Goal: Task Accomplishment & Management: Complete application form

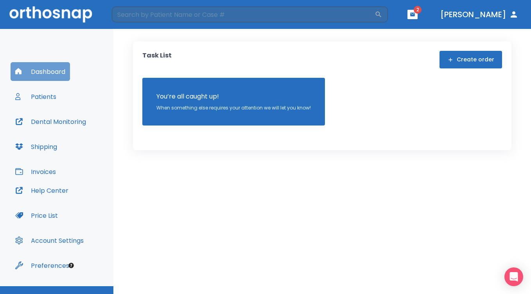
click at [48, 72] on button "Dashboard" at bounding box center [40, 71] width 59 height 19
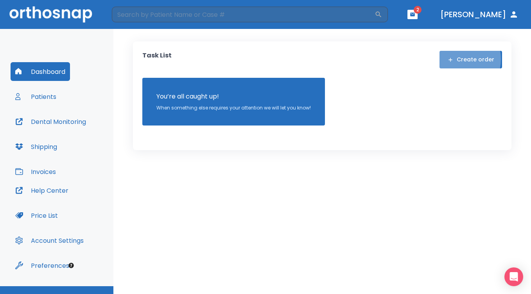
click at [452, 59] on icon "button" at bounding box center [451, 60] width 6 height 6
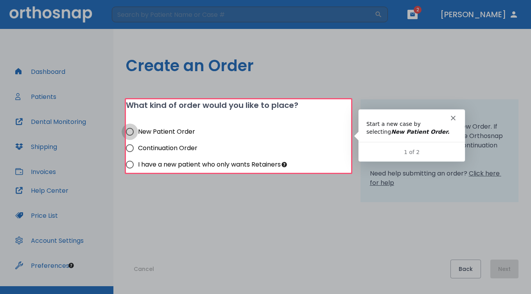
click at [133, 131] on input "New Patient Order" at bounding box center [130, 132] width 16 height 16
radio input "true"
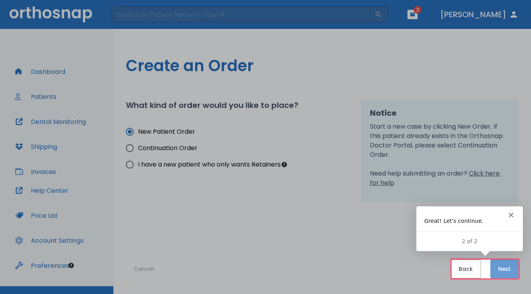
click at [506, 268] on button "Next" at bounding box center [505, 269] width 28 height 19
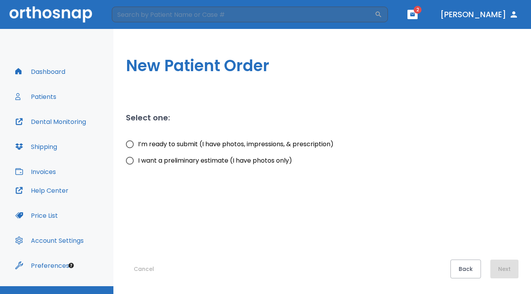
click at [131, 144] on input "I’m ready to submit (I have photos, impressions, & prescription)" at bounding box center [130, 144] width 16 height 16
radio input "true"
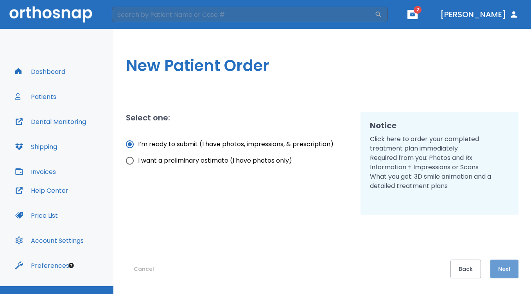
click at [508, 270] on button "Next" at bounding box center [505, 269] width 28 height 19
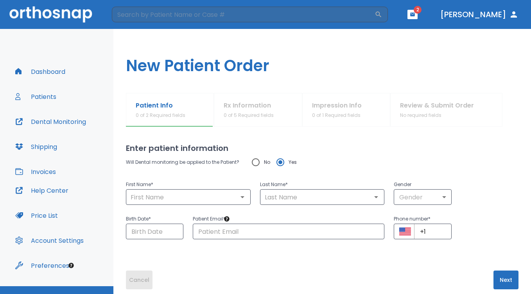
click at [135, 279] on button "Cancel" at bounding box center [139, 280] width 27 height 19
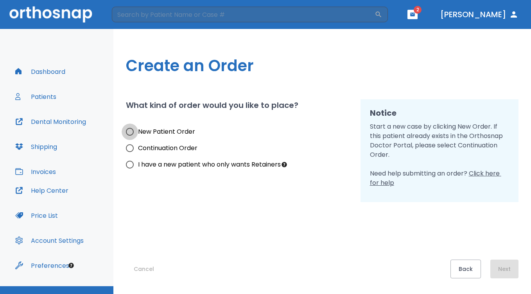
click at [130, 131] on input "New Patient Order" at bounding box center [130, 132] width 16 height 16
radio input "true"
click at [505, 268] on button "Next" at bounding box center [505, 269] width 28 height 19
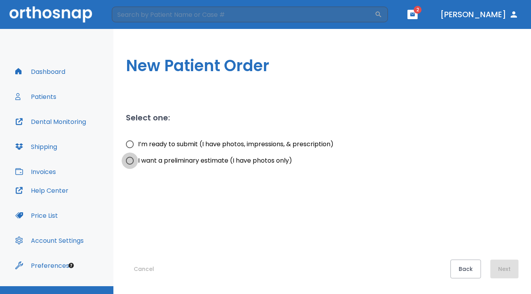
click at [131, 160] on input "I want a preliminary estimate (I have photos only)" at bounding box center [130, 161] width 16 height 16
radio input "true"
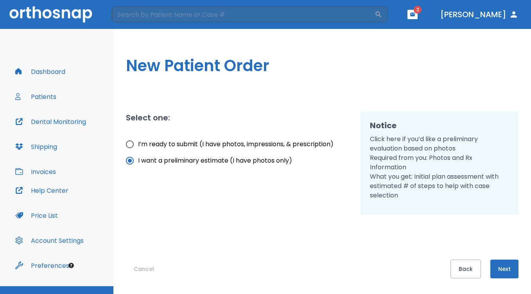
click at [510, 265] on button "Next" at bounding box center [505, 269] width 28 height 19
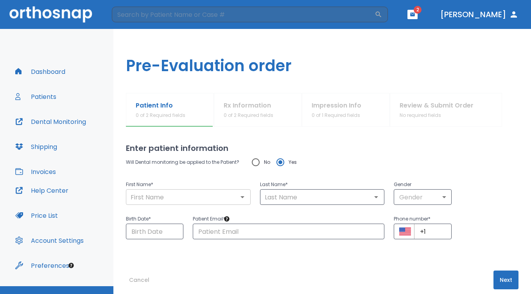
click at [183, 194] on input "text" at bounding box center [188, 197] width 120 height 11
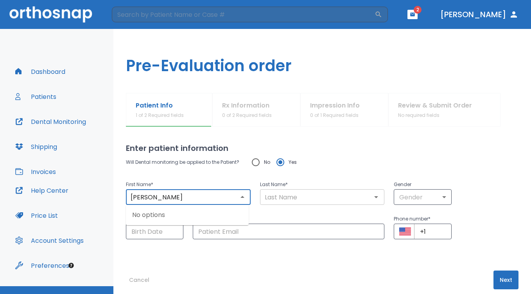
type input "[PERSON_NAME]"
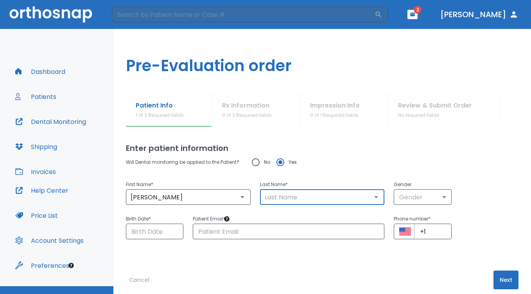
click at [297, 198] on input "text" at bounding box center [323, 197] width 120 height 11
type input "X"
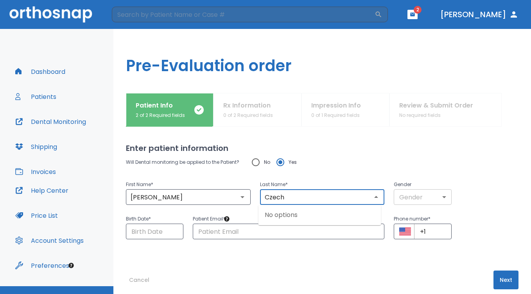
type input "Czech"
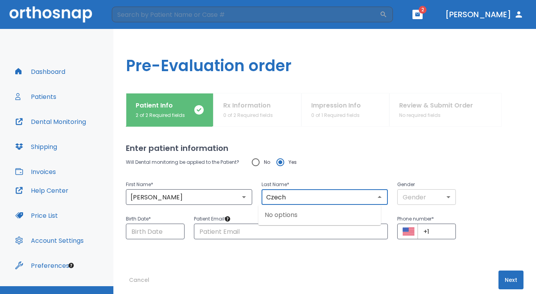
click at [401, 192] on body "​ 2 [PERSON_NAME] Dashboard Patients Dental Monitoring Shipping Invoices Help C…" at bounding box center [268, 147] width 536 height 294
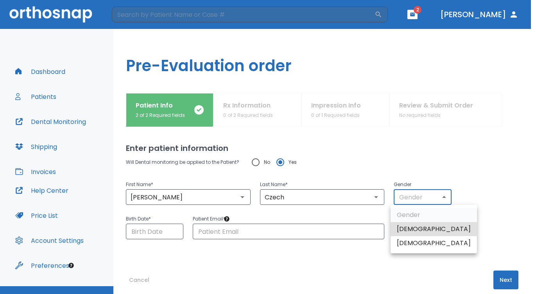
click at [402, 244] on li "[DEMOGRAPHIC_DATA]" at bounding box center [434, 243] width 86 height 14
type input "0"
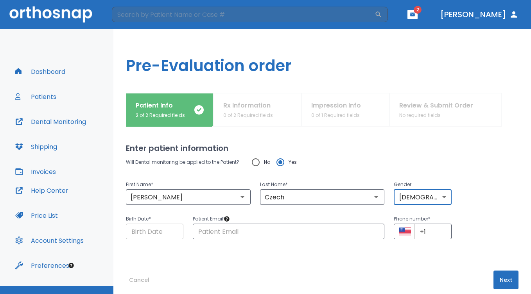
click at [168, 229] on input "Choose date" at bounding box center [155, 232] width 58 height 16
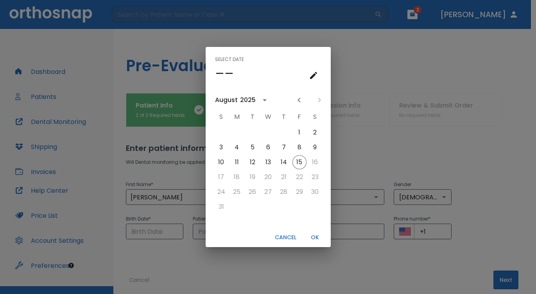
click at [288, 236] on button "Cancel" at bounding box center [286, 237] width 28 height 13
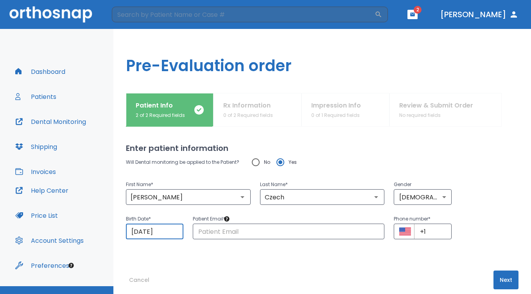
click at [138, 230] on input "[DATE]" at bounding box center [155, 232] width 58 height 16
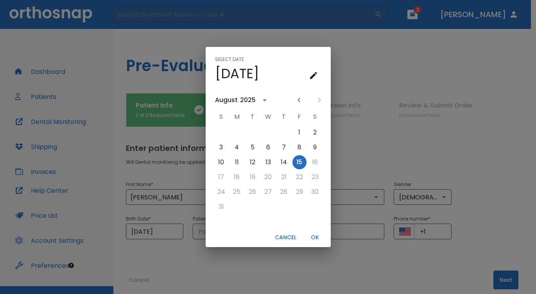
click at [262, 99] on icon "calendar view is open, switch to year view" at bounding box center [264, 99] width 9 height 9
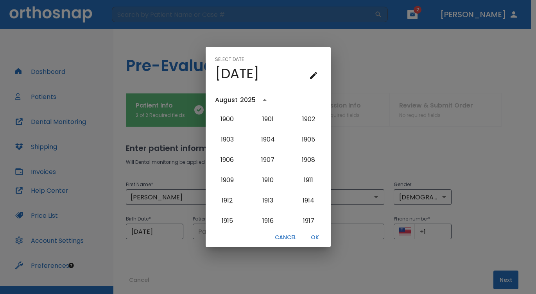
scroll to position [785, 0]
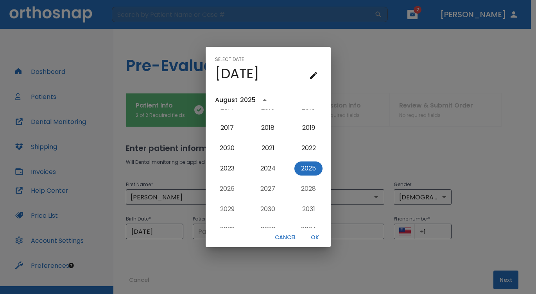
click at [262, 99] on icon "year view is open, switch to calendar view" at bounding box center [264, 99] width 9 height 9
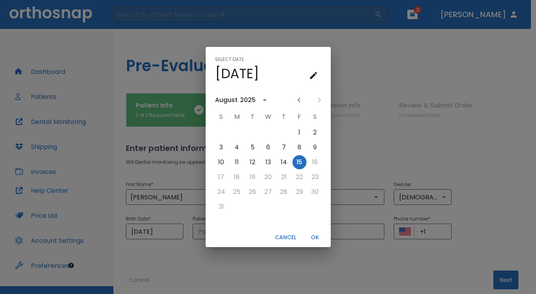
scroll to position [0, 0]
click at [262, 99] on icon "calendar view is open, switch to year view" at bounding box center [264, 99] width 9 height 9
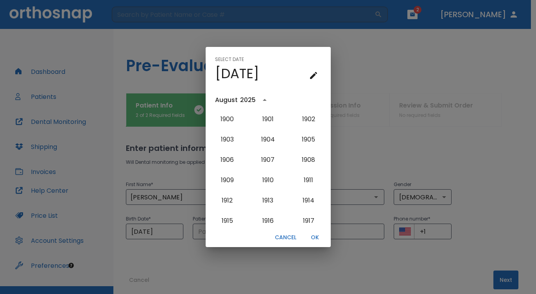
scroll to position [785, 0]
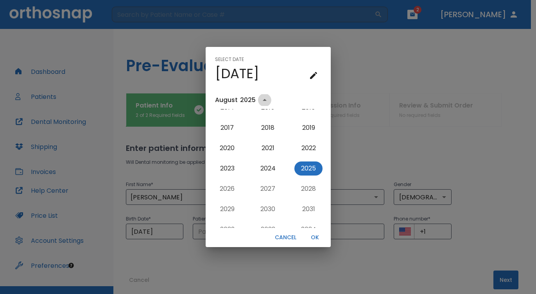
click at [262, 99] on icon "year view is open, switch to calendar view" at bounding box center [264, 99] width 9 height 9
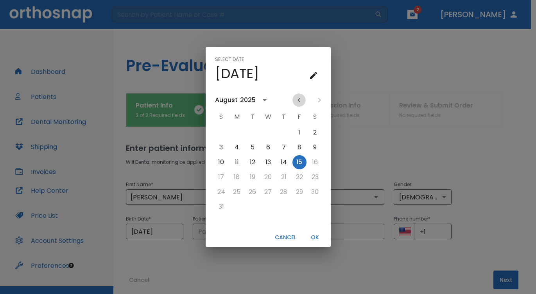
click at [301, 97] on icon "Previous month" at bounding box center [299, 99] width 9 height 9
click at [253, 130] on button "1" at bounding box center [253, 133] width 14 height 14
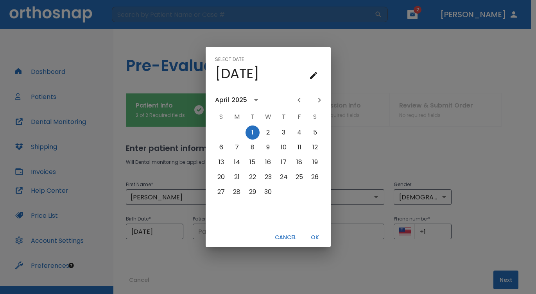
click at [257, 100] on icon "calendar view is open, switch to year view" at bounding box center [256, 99] width 9 height 9
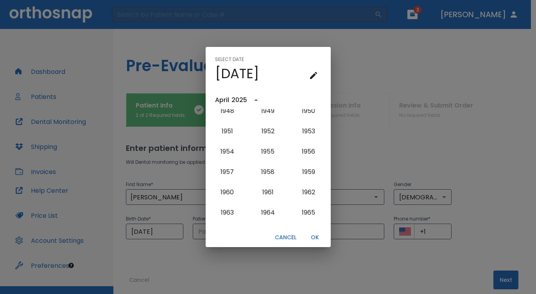
scroll to position [330, 0]
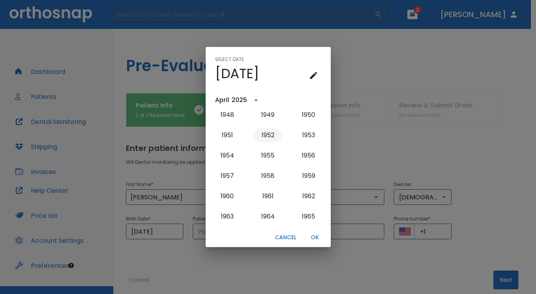
click at [264, 134] on button "1952" at bounding box center [268, 135] width 28 height 14
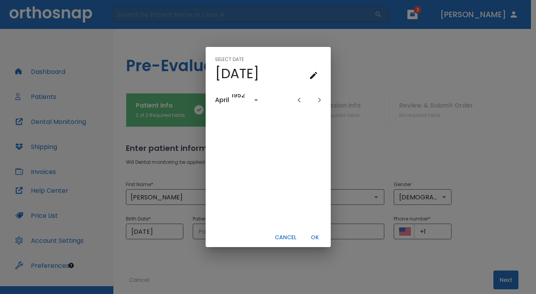
type input "[DATE]"
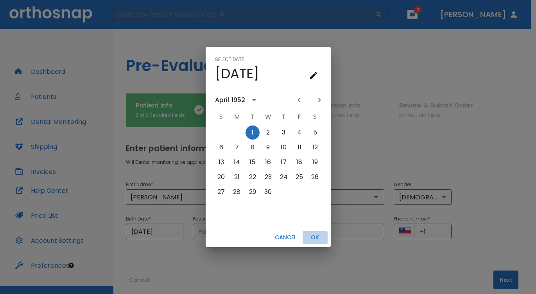
click at [313, 238] on button "OK" at bounding box center [315, 237] width 25 height 13
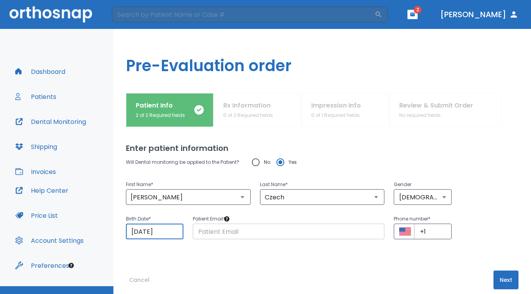
click at [284, 229] on input "text" at bounding box center [289, 232] width 192 height 16
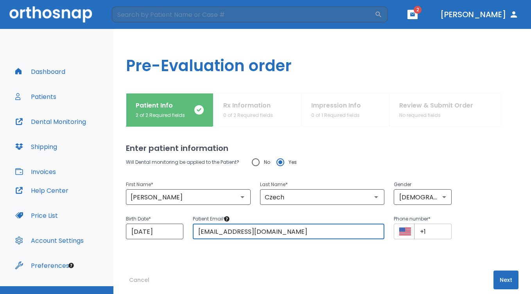
type input "[EMAIL_ADDRESS][DOMAIN_NAME]"
click at [428, 232] on input "+1" at bounding box center [432, 232] width 37 height 16
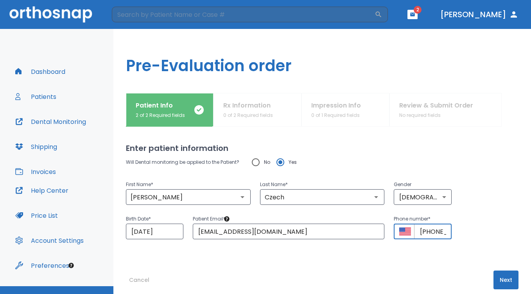
click at [405, 233] on button "Select country" at bounding box center [405, 232] width 12 height 12
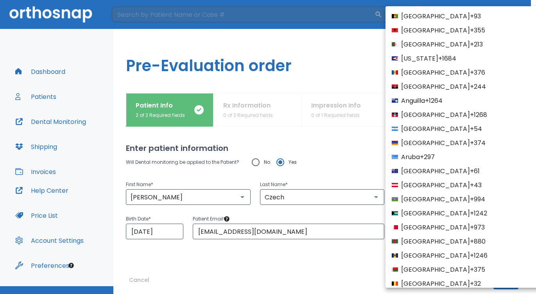
scroll to position [3010, 0]
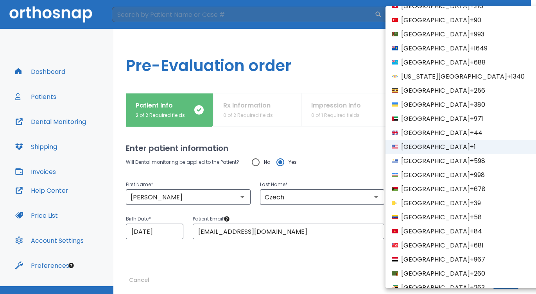
click at [354, 266] on div at bounding box center [268, 147] width 536 height 294
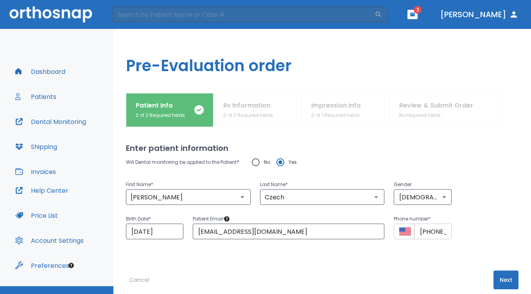
click at [401, 232] on button "Select country" at bounding box center [405, 232] width 12 height 12
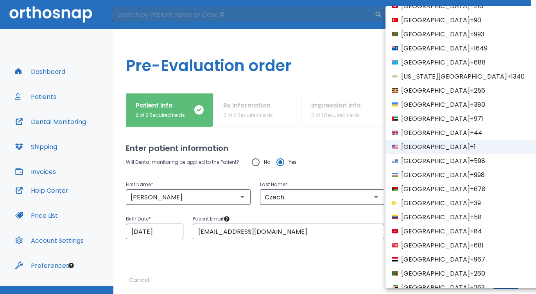
click at [415, 147] on span "[GEOGRAPHIC_DATA]" at bounding box center [435, 146] width 69 height 9
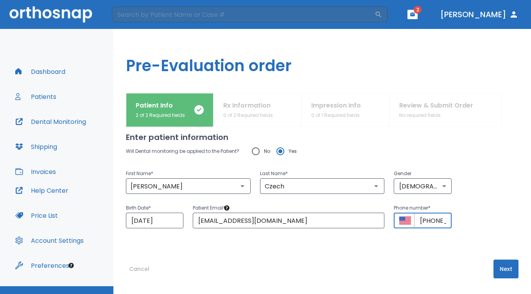
scroll to position [11, 0]
type input "[PHONE_NUMBER]"
click at [498, 269] on button "Next" at bounding box center [506, 269] width 25 height 19
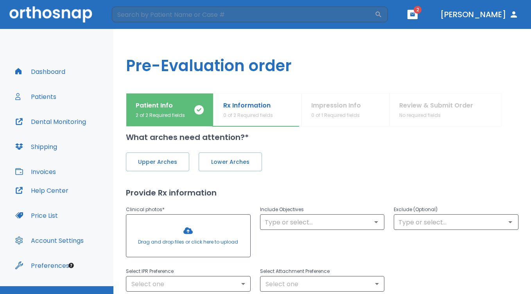
scroll to position [0, 0]
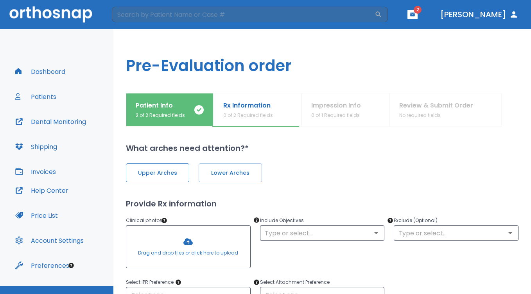
click at [170, 173] on span "Upper Arches" at bounding box center [157, 173] width 47 height 8
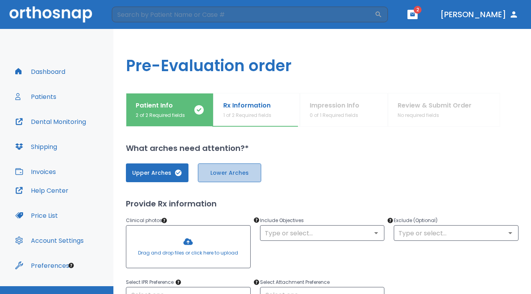
click at [219, 174] on span "Lower Arches" at bounding box center [229, 173] width 47 height 8
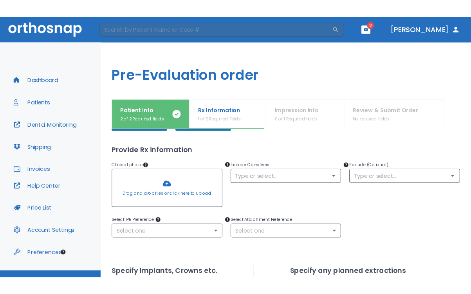
scroll to position [55, 0]
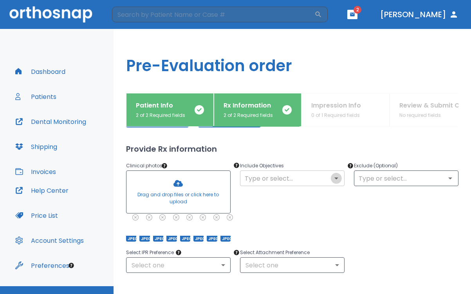
click at [334, 178] on icon "Open" at bounding box center [336, 179] width 4 height 2
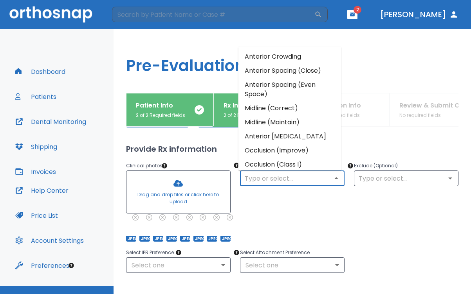
click at [327, 206] on div "Include Objectives ​" at bounding box center [287, 197] width 114 height 90
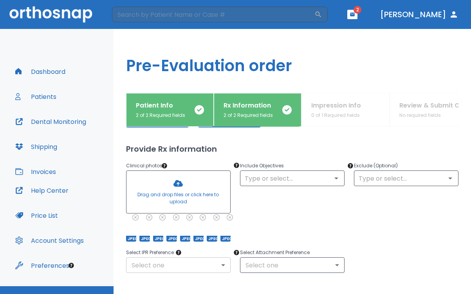
click at [220, 264] on body "​ 2 [PERSON_NAME] Dashboard Patients Dental Monitoring Shipping Invoices Help C…" at bounding box center [235, 147] width 471 height 294
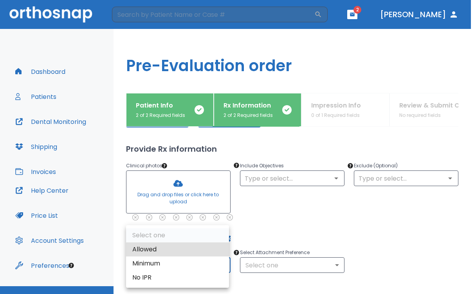
click at [208, 249] on li "Allowed" at bounding box center [177, 250] width 103 height 14
type input "1"
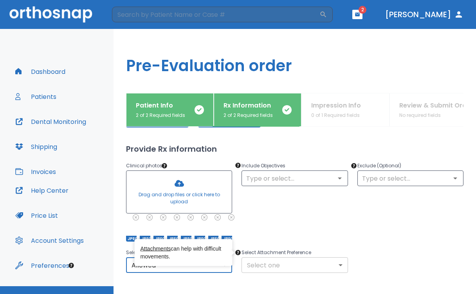
click at [257, 266] on body "​ 2 [PERSON_NAME] Dashboard Patients Dental Monitoring Shipping Invoices Help C…" at bounding box center [238, 147] width 476 height 294
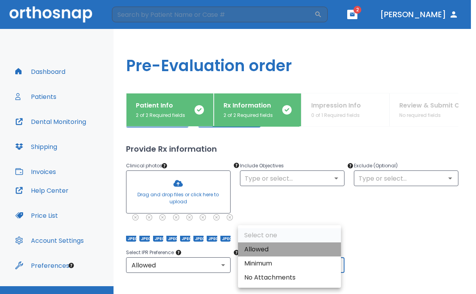
click at [265, 248] on li "Allowed" at bounding box center [289, 250] width 103 height 14
type input "1"
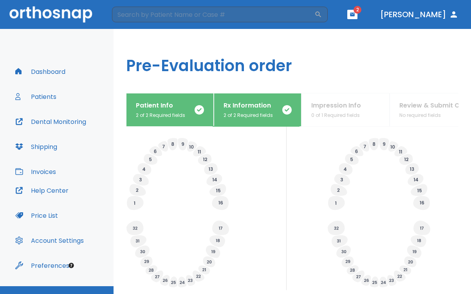
scroll to position [248, 0]
click at [138, 197] on icon at bounding box center [138, 191] width 16 height 12
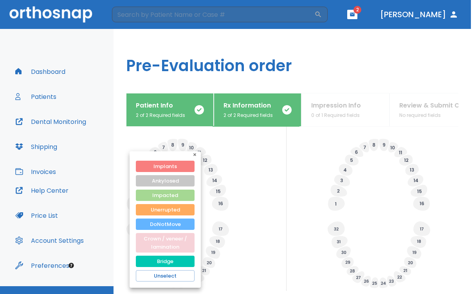
click at [168, 245] on button "Crown / veneer / lamination" at bounding box center [165, 243] width 59 height 20
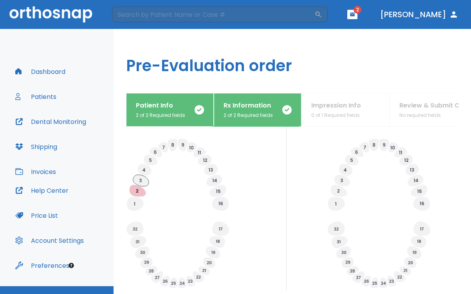
click at [143, 187] on icon at bounding box center [141, 181] width 16 height 12
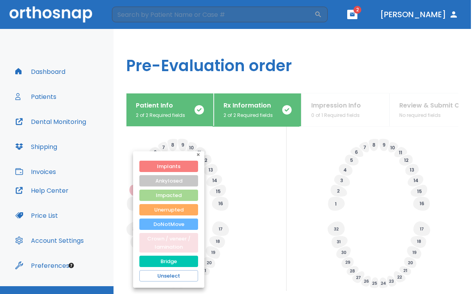
click at [164, 241] on button "Crown / veneer / lamination" at bounding box center [168, 243] width 59 height 20
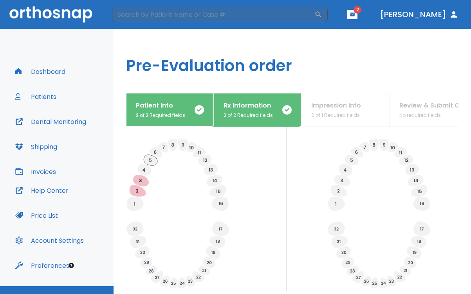
click at [153, 166] on icon at bounding box center [151, 160] width 14 height 11
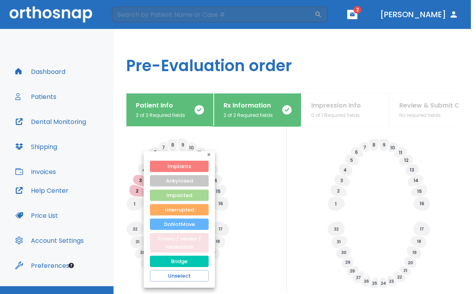
click at [167, 239] on button "Crown / veneer / lamination" at bounding box center [179, 243] width 59 height 20
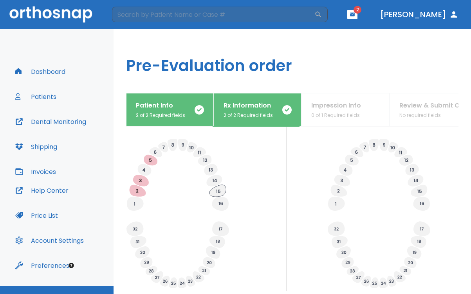
click at [220, 197] on icon at bounding box center [217, 191] width 16 height 12
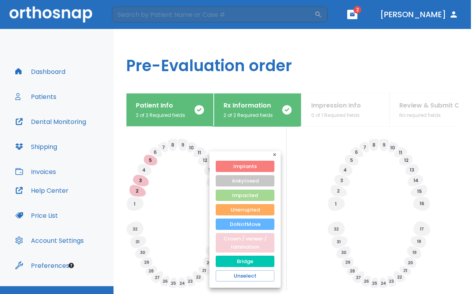
click at [229, 242] on button "Crown / veneer / lamination" at bounding box center [245, 243] width 59 height 20
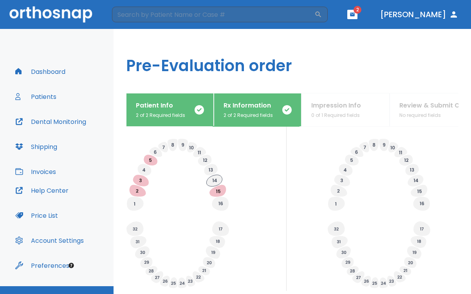
click at [215, 186] on icon at bounding box center [214, 180] width 16 height 11
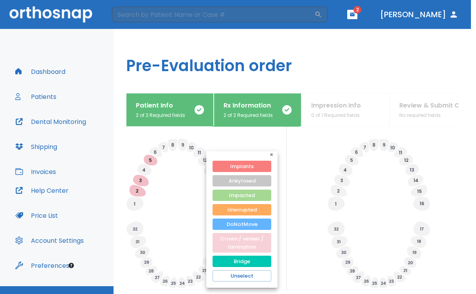
click at [228, 240] on button "Crown / veneer / lamination" at bounding box center [241, 243] width 59 height 20
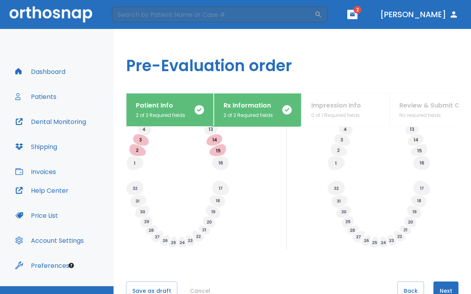
scroll to position [289, 0]
click at [218, 202] on icon at bounding box center [218, 200] width 4 height 3
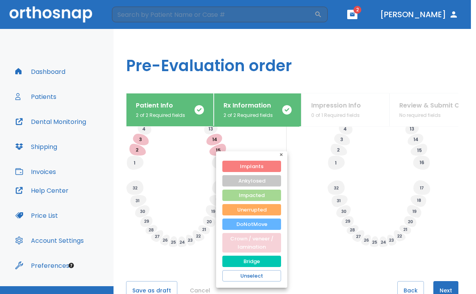
click at [236, 240] on button "Crown / veneer / lamination" at bounding box center [251, 243] width 59 height 20
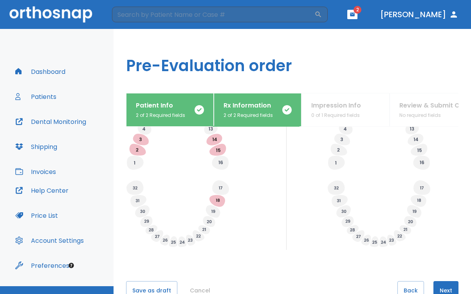
click at [214, 213] on icon at bounding box center [213, 211] width 4 height 3
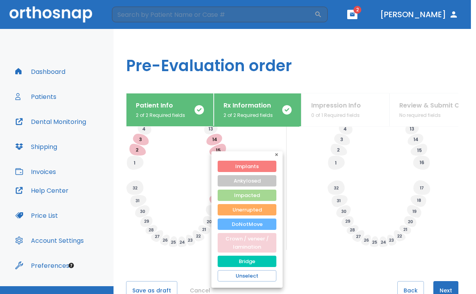
click at [241, 246] on button "Crown / veneer / lamination" at bounding box center [247, 243] width 59 height 20
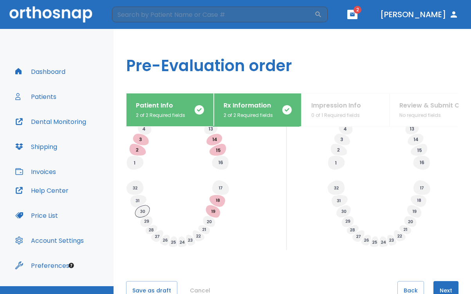
click at [142, 218] on icon at bounding box center [142, 211] width 14 height 12
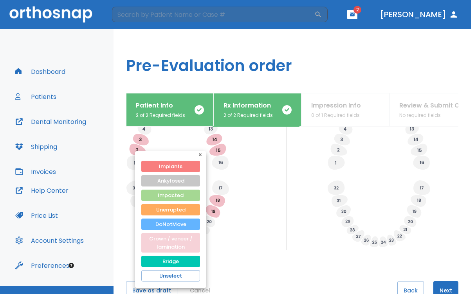
click at [180, 240] on button "Crown / veneer / lamination" at bounding box center [170, 243] width 59 height 20
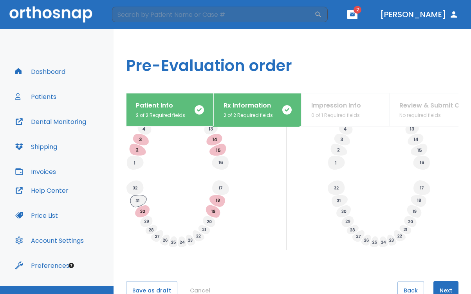
click at [142, 207] on icon at bounding box center [138, 201] width 16 height 12
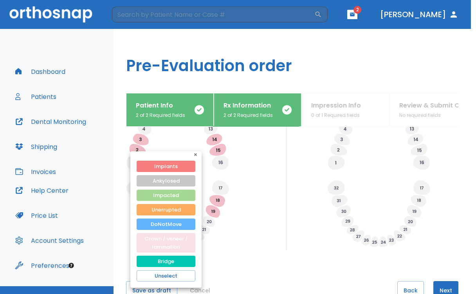
click at [151, 238] on button "Crown / veneer / lamination" at bounding box center [166, 243] width 59 height 20
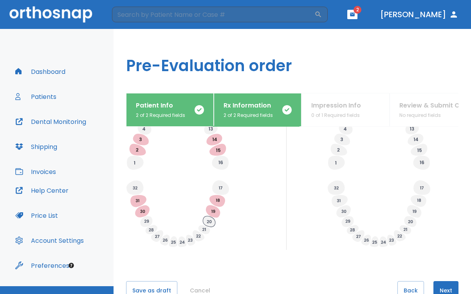
click at [211, 227] on icon at bounding box center [209, 221] width 12 height 11
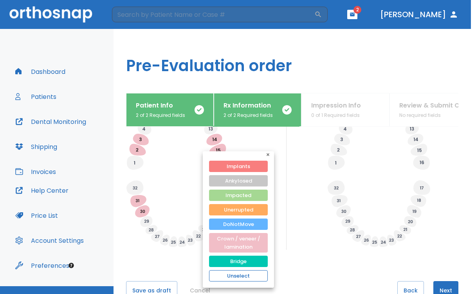
click at [238, 273] on button "Unselect" at bounding box center [238, 275] width 59 height 11
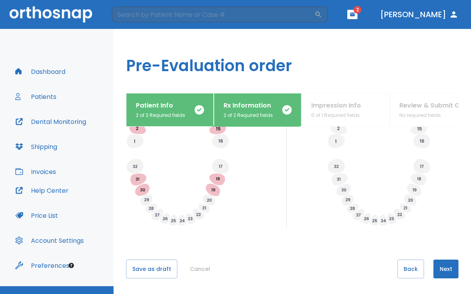
scroll to position [322, 0]
click at [443, 270] on button "Next" at bounding box center [445, 269] width 25 height 19
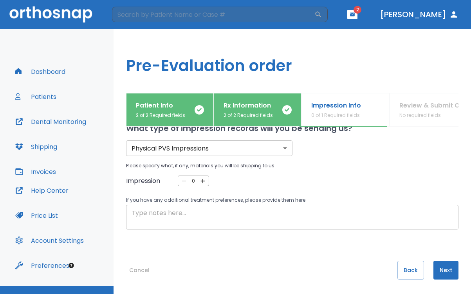
scroll to position [21, 0]
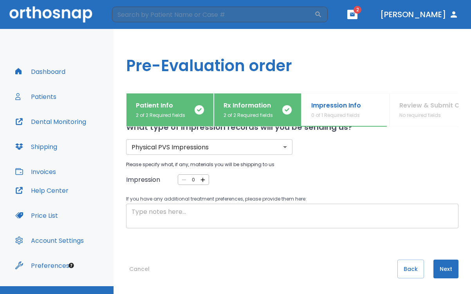
click at [177, 223] on textarea at bounding box center [291, 216] width 321 height 18
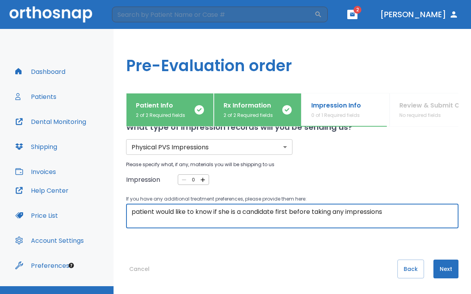
type textarea "patient would like to know if she is a candidate first before taking any impres…"
drag, startPoint x: 177, startPoint y: 223, endPoint x: 441, endPoint y: 273, distance: 268.8
click at [441, 273] on button "Next" at bounding box center [445, 269] width 25 height 19
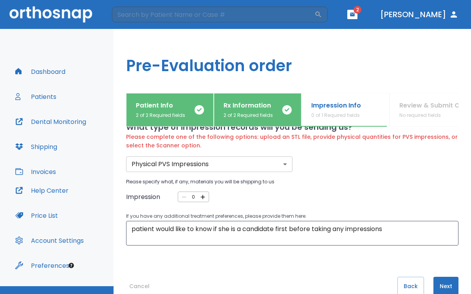
scroll to position [0, 0]
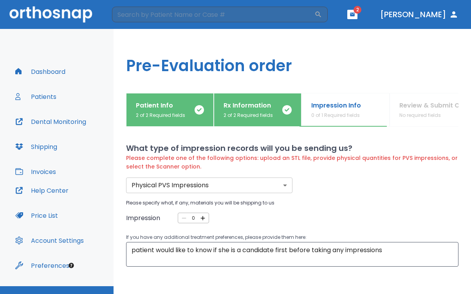
click at [284, 183] on body "​ 2 [PERSON_NAME] Dashboard Patients Dental Monitoring Shipping Invoices Help C…" at bounding box center [235, 147] width 471 height 294
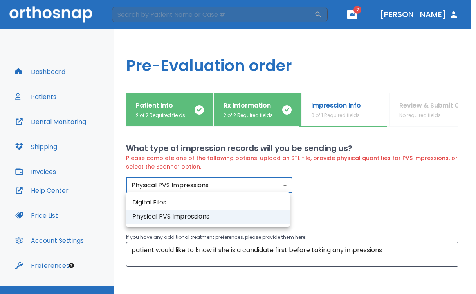
click at [255, 219] on li "Physical PVS Impressions" at bounding box center [208, 217] width 164 height 14
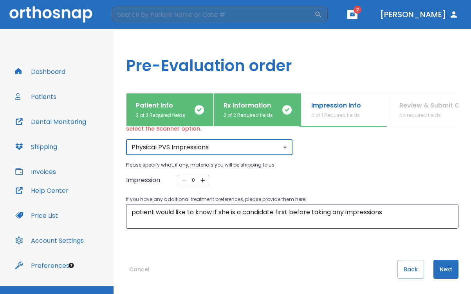
scroll to position [38, 0]
click at [440, 266] on button "Next" at bounding box center [445, 270] width 25 height 19
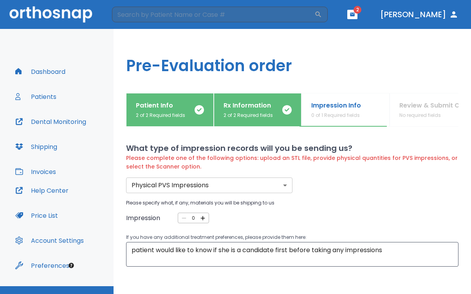
scroll to position [0, 0]
click at [424, 112] on div "Patient Info 2 of 2 Required fields Rx Information 2 of 2 Required fields Impre…" at bounding box center [292, 110] width 332 height 34
click at [381, 207] on div "Please specify what, if any, materials you will be shipping to us Impression 0 ​" at bounding box center [292, 212] width 332 height 24
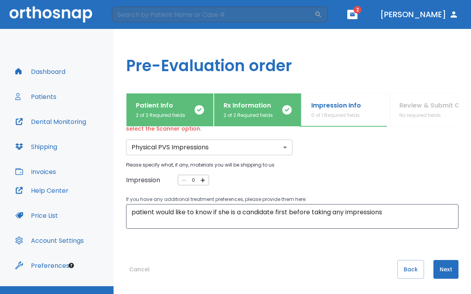
scroll to position [38, 0]
click at [409, 270] on button "Back" at bounding box center [410, 270] width 27 height 19
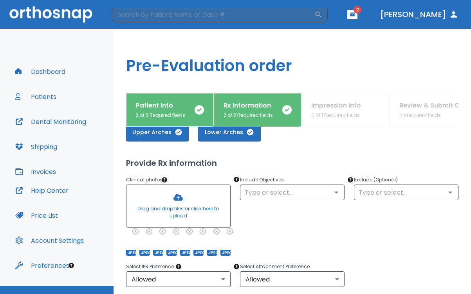
scroll to position [40, 0]
click at [332, 196] on icon "Open" at bounding box center [335, 192] width 9 height 9
click at [319, 219] on div "Include Objectives ​" at bounding box center [287, 211] width 114 height 90
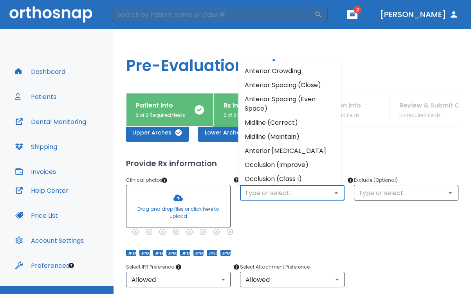
click at [310, 190] on input "text" at bounding box center [292, 192] width 100 height 11
click at [269, 76] on li "Anterior Crowding" at bounding box center [289, 71] width 103 height 14
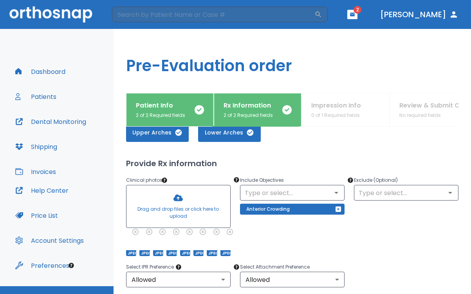
click at [292, 241] on div "Include Objectives ​ Anterior Crowding" at bounding box center [287, 211] width 114 height 90
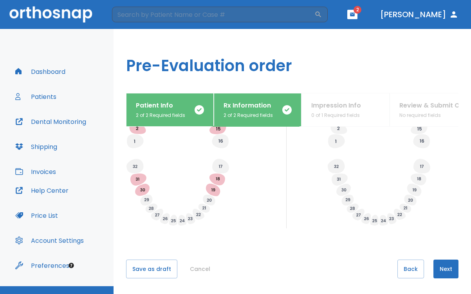
scroll to position [322, 0]
click at [156, 268] on button "Save as draft" at bounding box center [151, 269] width 51 height 19
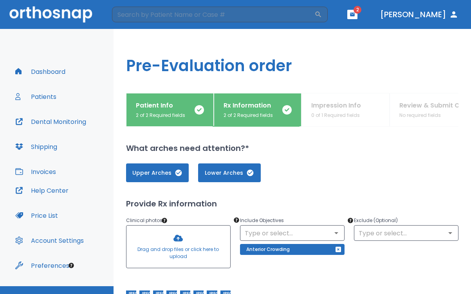
scroll to position [0, 0]
click at [362, 9] on header "​ 2 [PERSON_NAME]" at bounding box center [235, 14] width 471 height 29
click at [354, 15] on icon "button" at bounding box center [352, 15] width 5 height 4
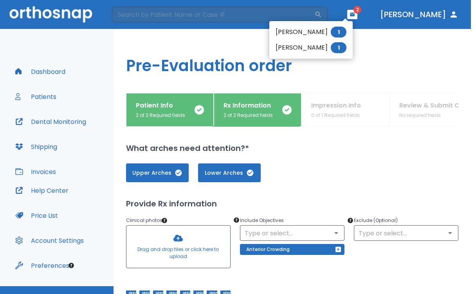
click at [308, 29] on li "[PERSON_NAME] 1" at bounding box center [310, 32] width 83 height 16
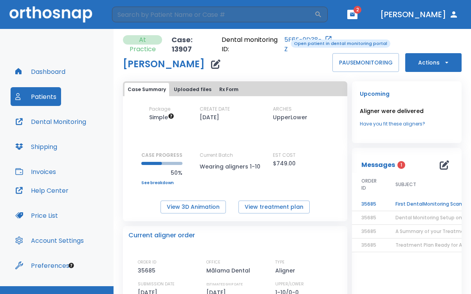
click at [285, 39] on link "5F6E-9D38-Z" at bounding box center [303, 44] width 39 height 19
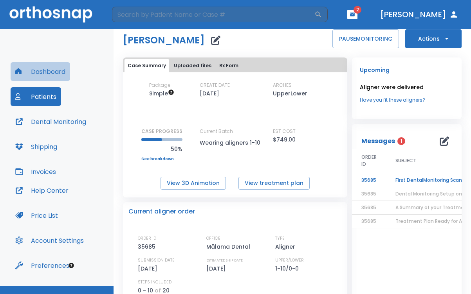
click at [40, 68] on button "Dashboard" at bounding box center [40, 71] width 59 height 19
